Goal: Navigation & Orientation: Find specific page/section

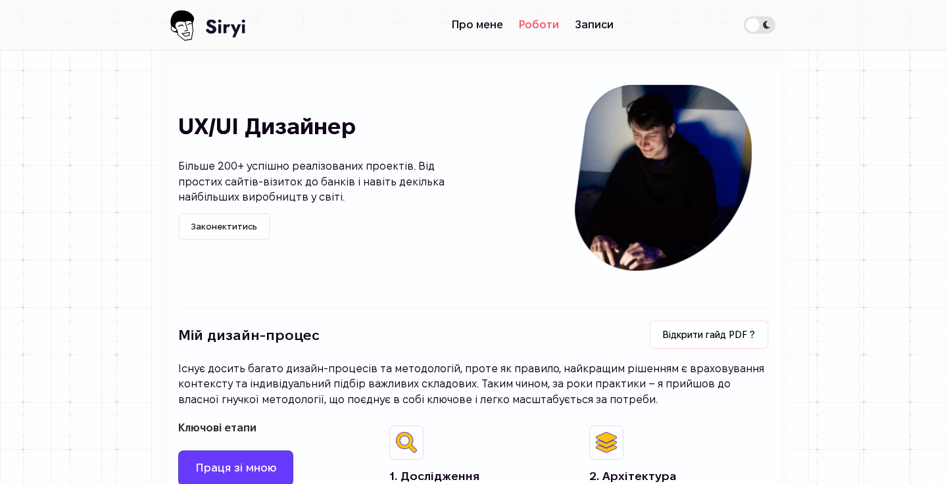
click at [528, 24] on link "Роботи" at bounding box center [539, 25] width 56 height 26
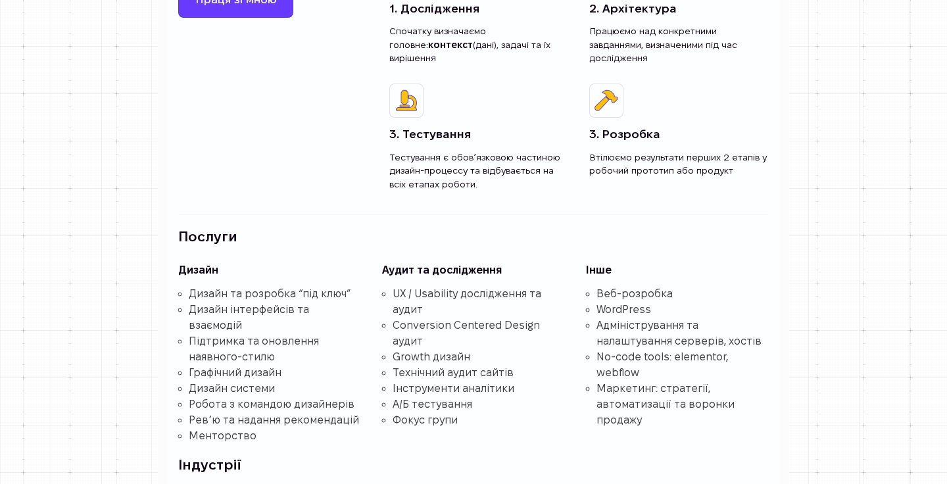
scroll to position [2263, 0]
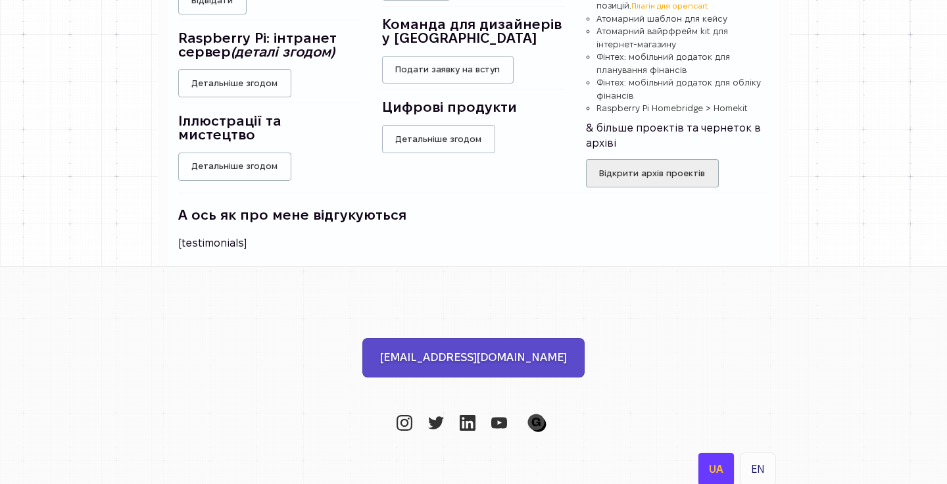
click at [747, 453] on link "EN" at bounding box center [758, 469] width 35 height 32
